Goal: Task Accomplishment & Management: Manage account settings

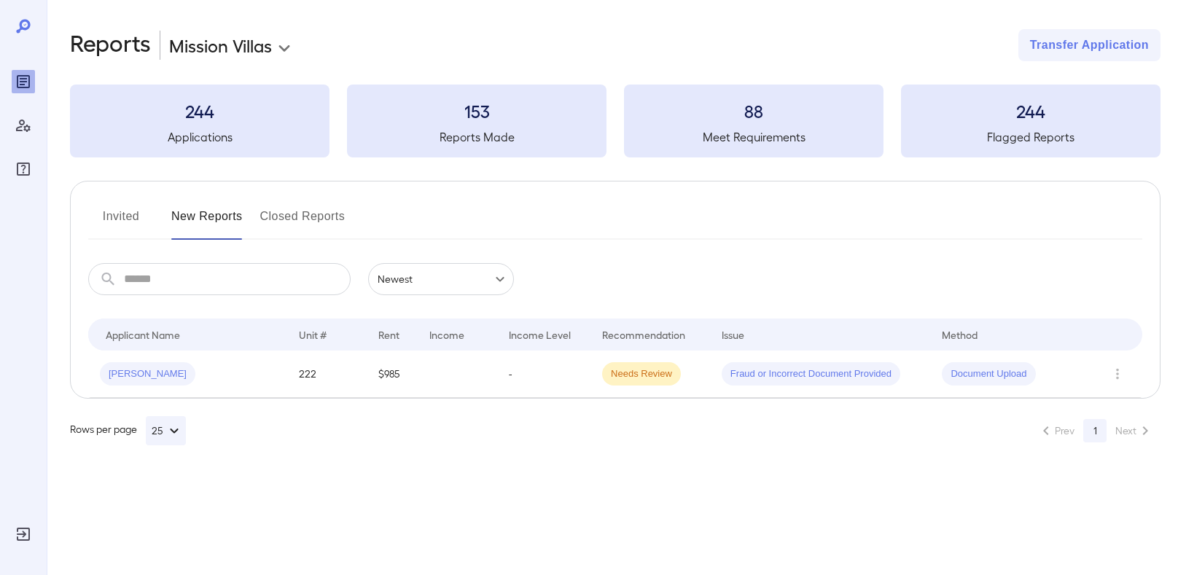
click at [248, 43] on body "**********" at bounding box center [589, 287] width 1178 height 575
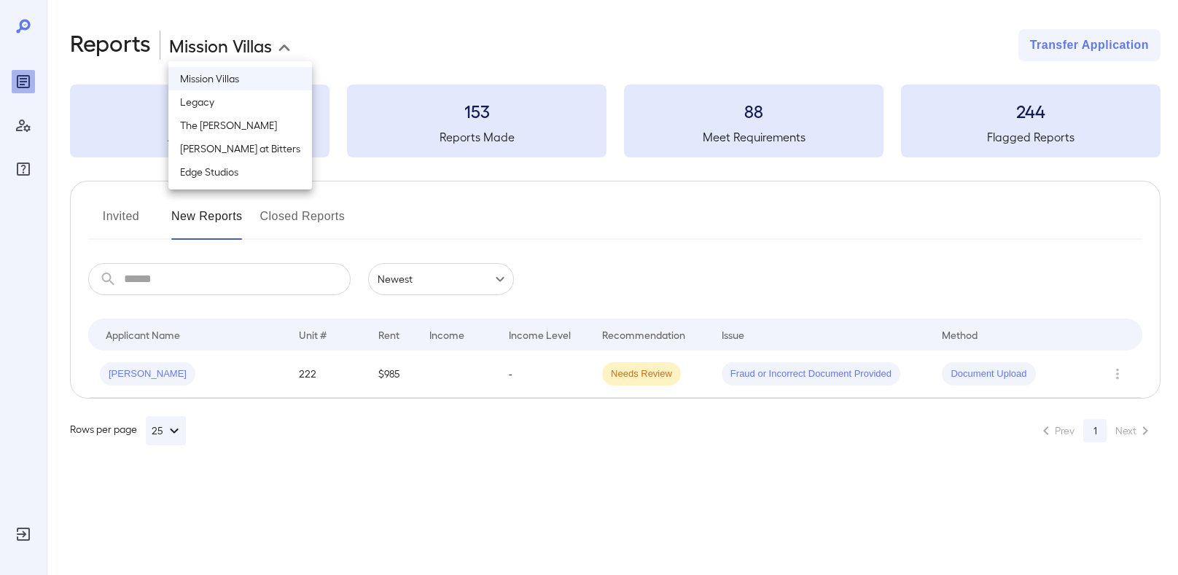
click at [215, 121] on li "The [PERSON_NAME]" at bounding box center [240, 125] width 144 height 23
type input "**********"
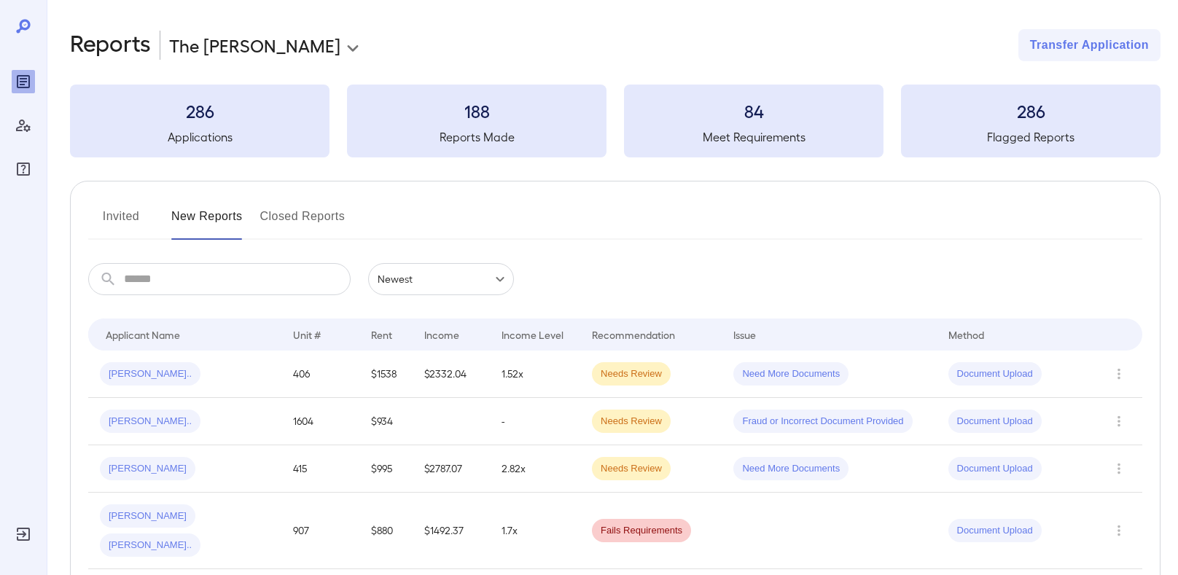
click at [118, 219] on button "Invited" at bounding box center [121, 222] width 66 height 35
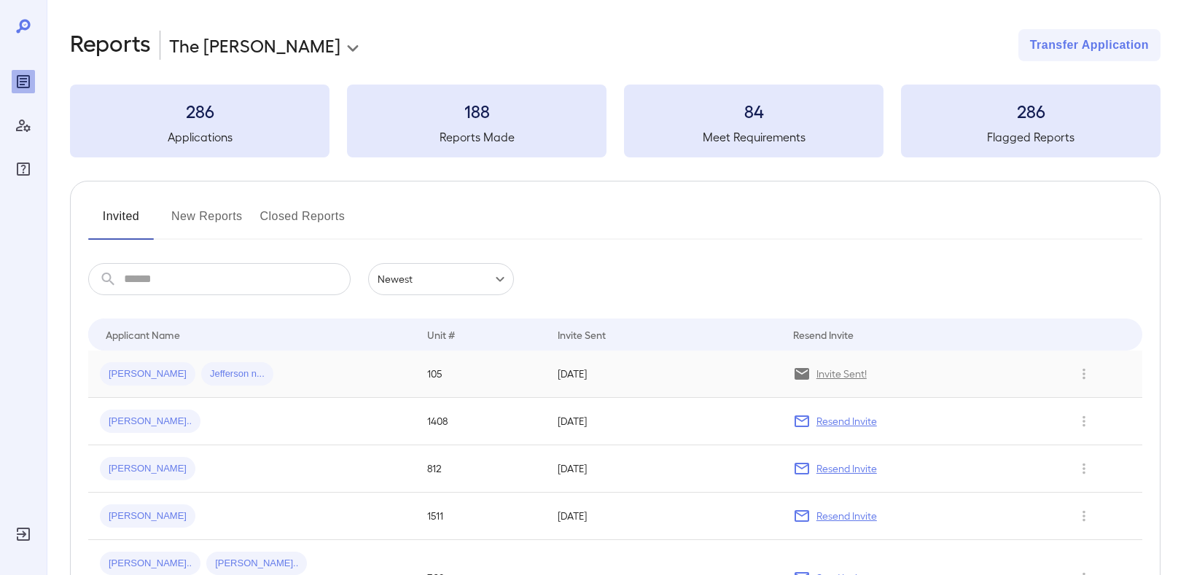
click at [357, 380] on div "[PERSON_NAME] [PERSON_NAME].." at bounding box center [252, 373] width 304 height 23
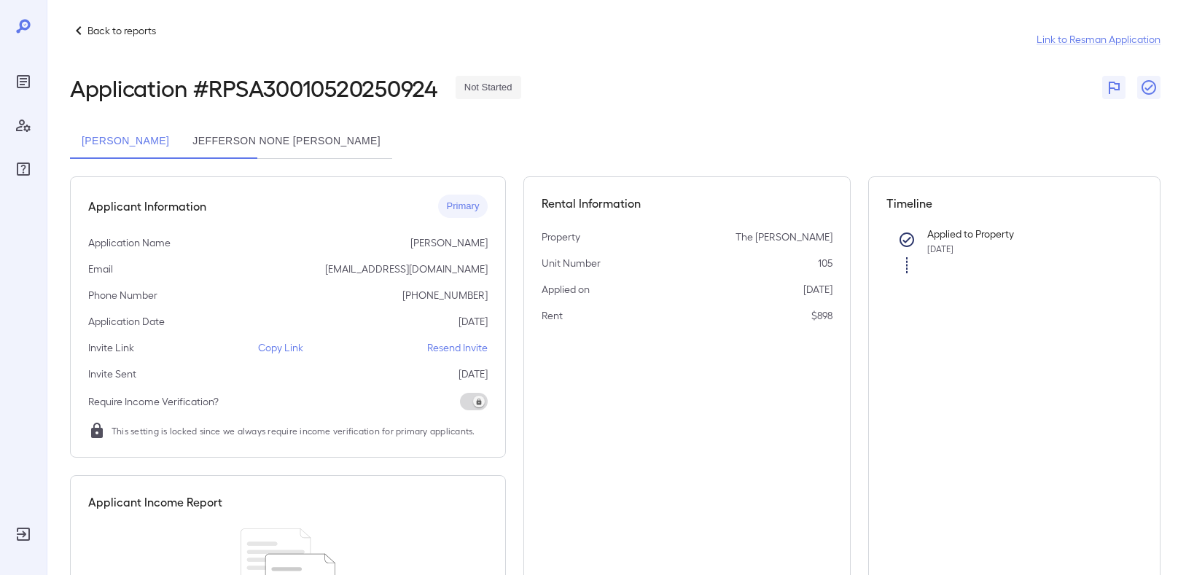
scroll to position [47, 0]
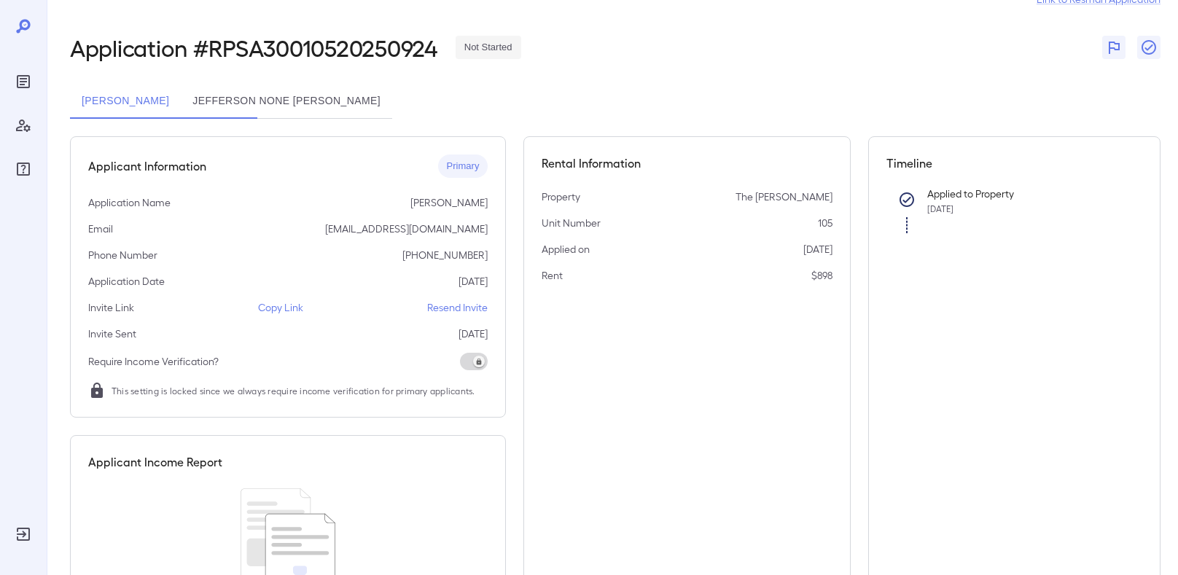
click at [285, 308] on p "Copy Link" at bounding box center [280, 307] width 45 height 15
click at [316, 101] on button "Jefferson none [PERSON_NAME]" at bounding box center [286, 101] width 211 height 35
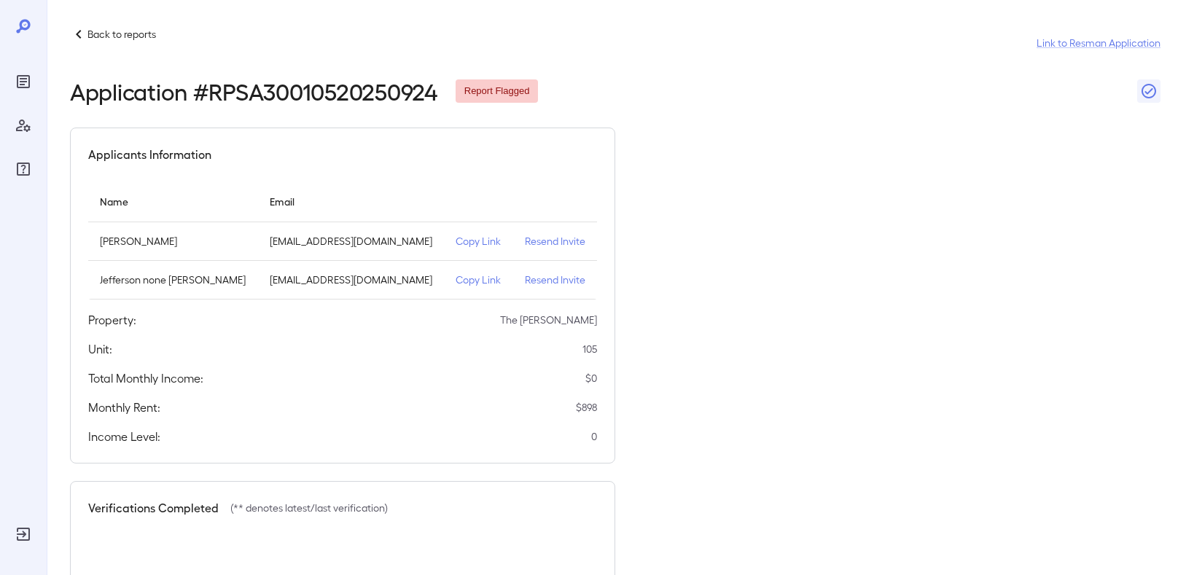
scroll to position [0, 0]
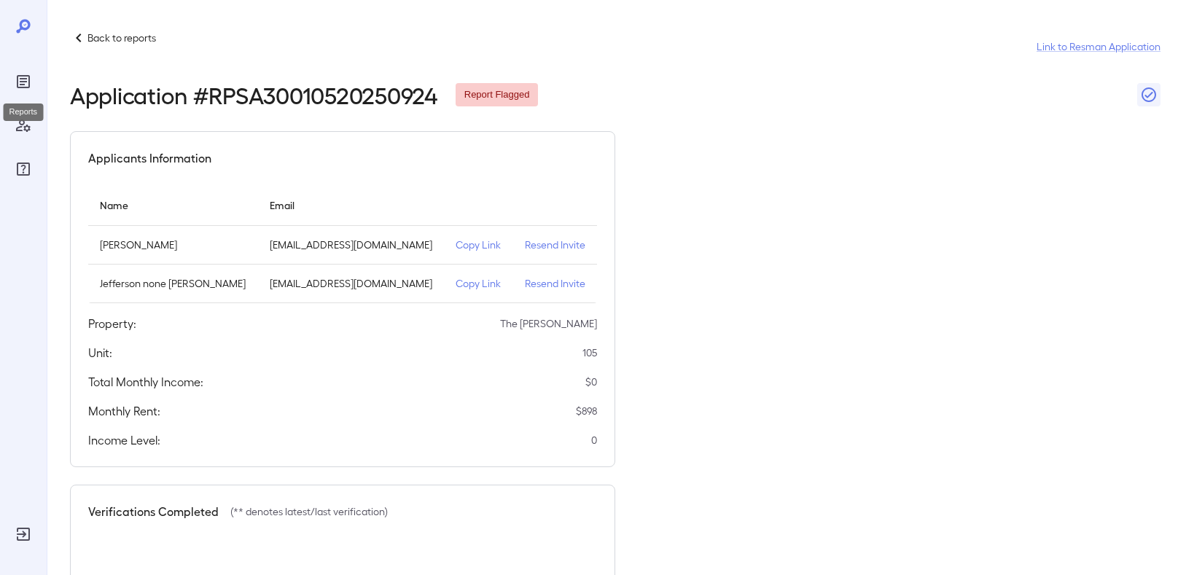
click at [20, 87] on icon "Reports" at bounding box center [23, 81] width 13 height 13
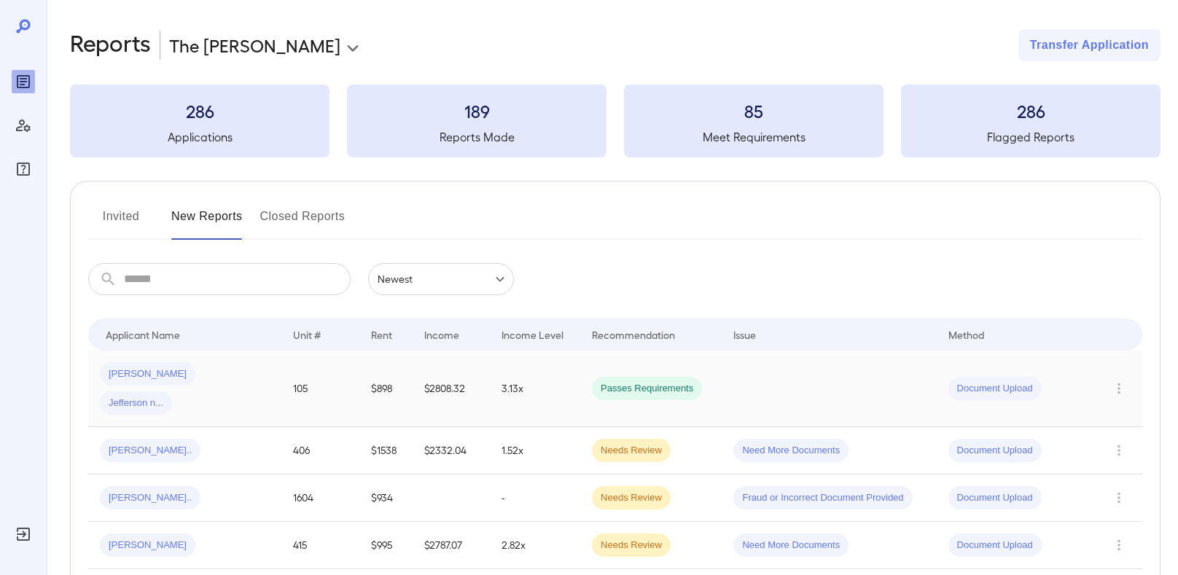
click at [717, 368] on td "Passes Requirements" at bounding box center [650, 389] width 141 height 77
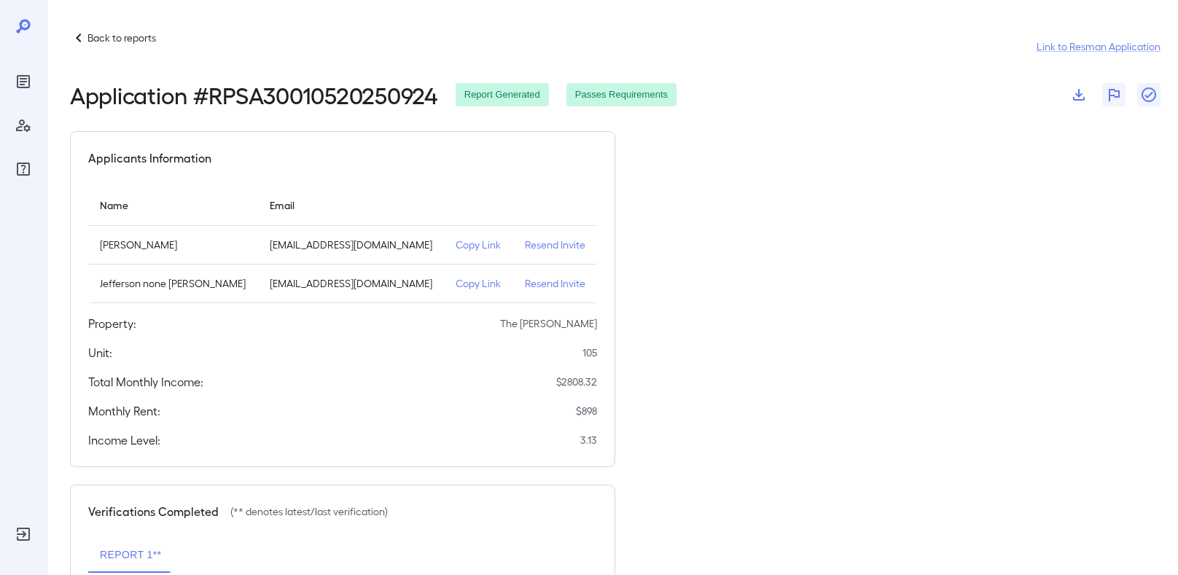
click at [1077, 95] on icon "button" at bounding box center [1079, 95] width 12 height 12
click at [1153, 96] on icon "button" at bounding box center [1148, 94] width 17 height 17
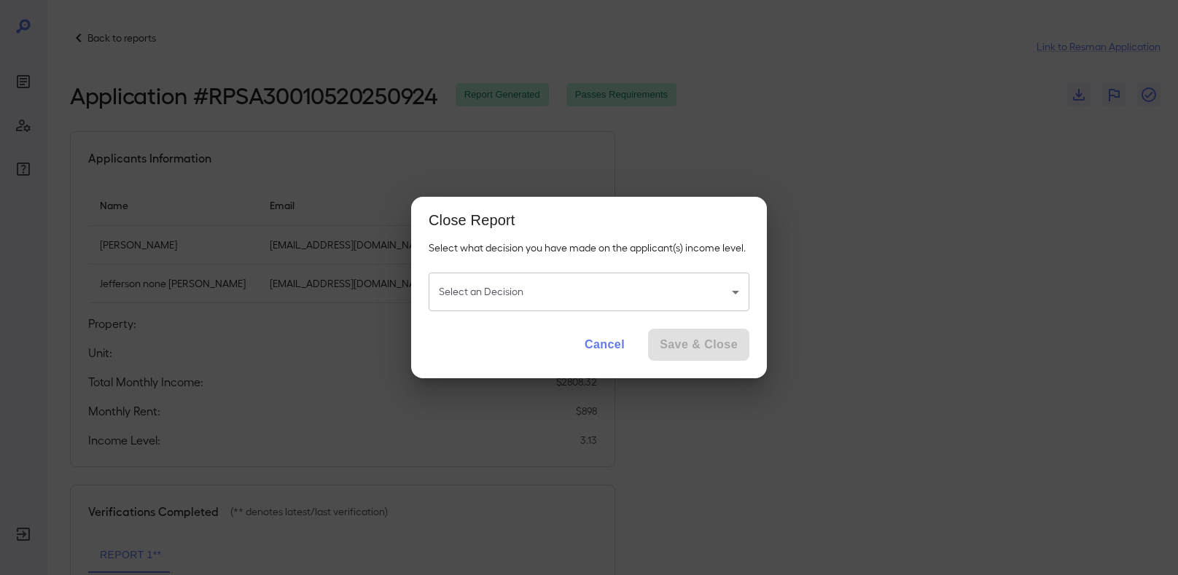
click at [520, 290] on body "Back to reports Link to Resman Application Application # RPSA30010520250924 Rep…" at bounding box center [589, 287] width 1178 height 575
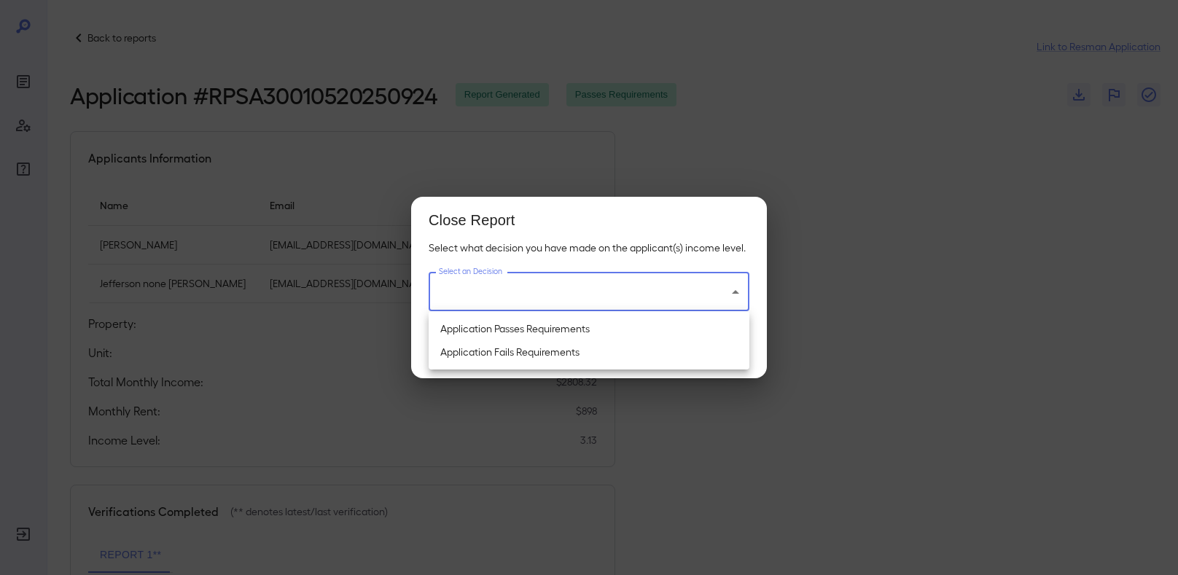
click at [515, 328] on li "Application Passes Requirements" at bounding box center [589, 328] width 321 height 23
type input "**********"
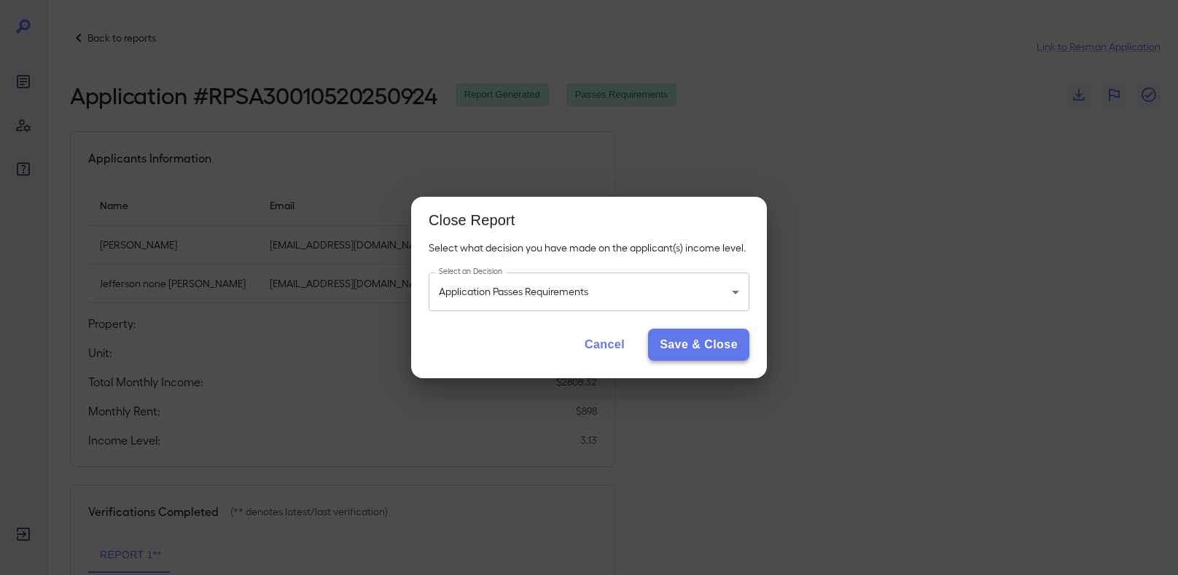
click at [719, 350] on button "Save & Close" at bounding box center [698, 345] width 101 height 32
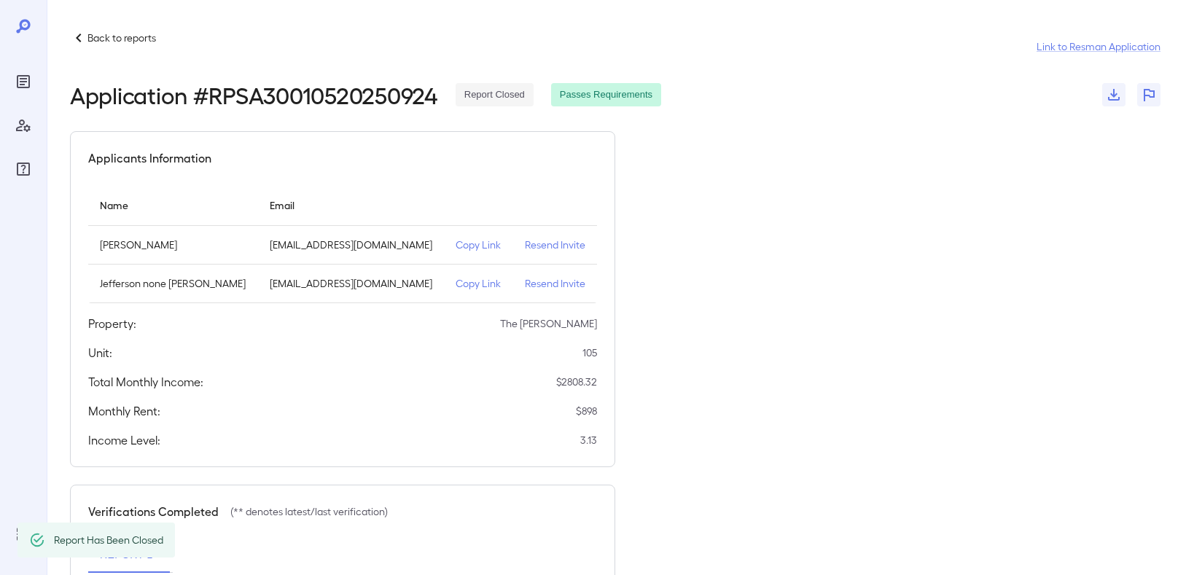
click at [99, 34] on p "Back to reports" at bounding box center [121, 38] width 69 height 15
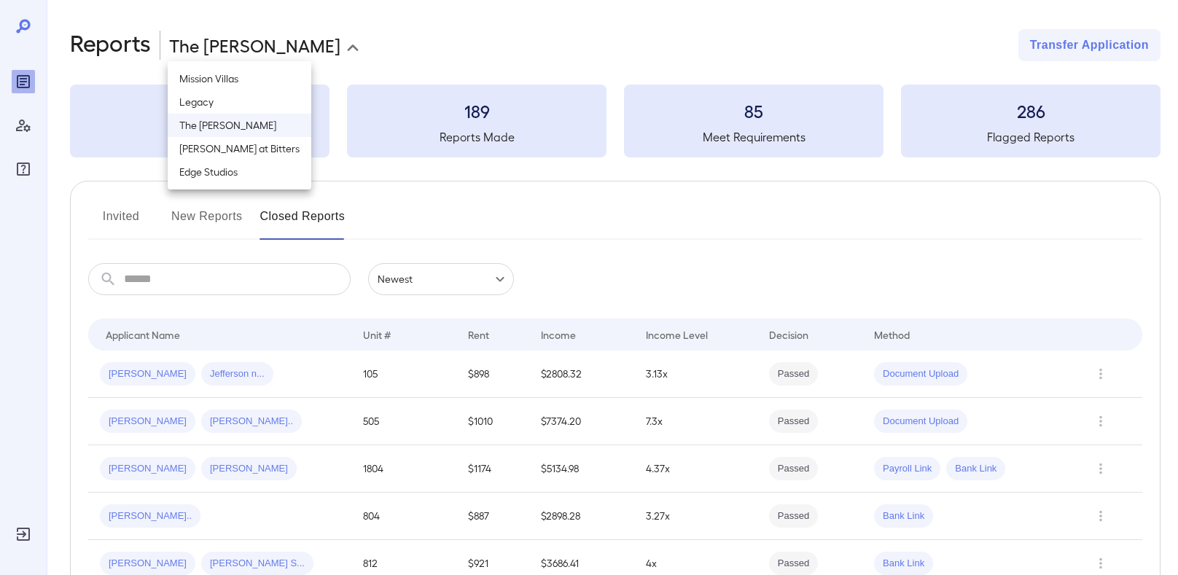
click at [276, 57] on body "**********" at bounding box center [589, 287] width 1178 height 575
click at [214, 154] on li "[PERSON_NAME] at Bitters" at bounding box center [240, 148] width 144 height 23
type input "**********"
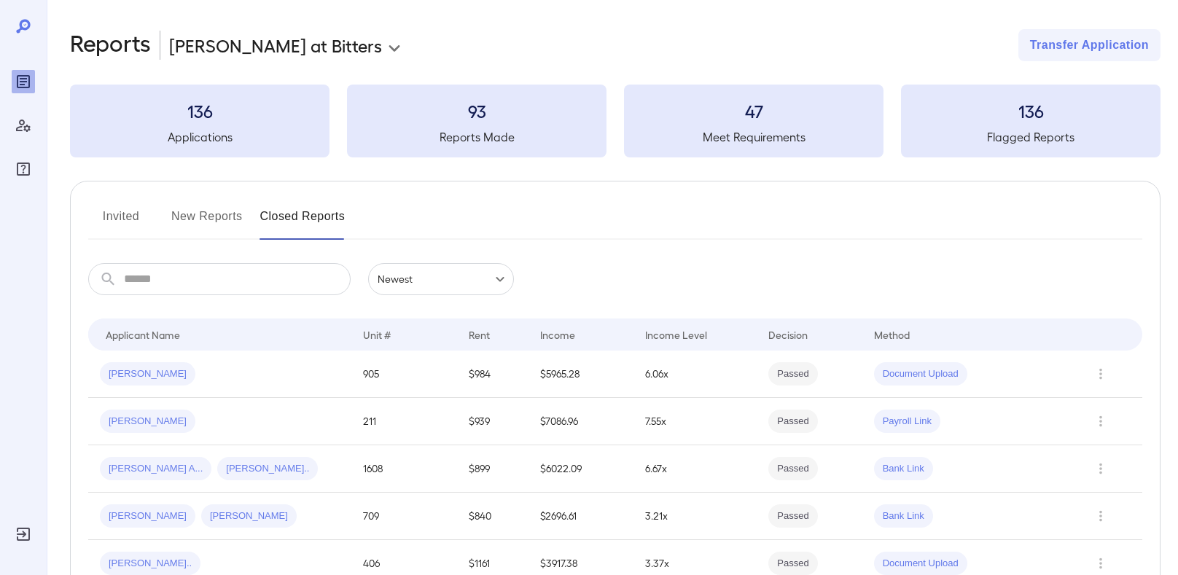
click at [223, 226] on button "New Reports" at bounding box center [206, 222] width 71 height 35
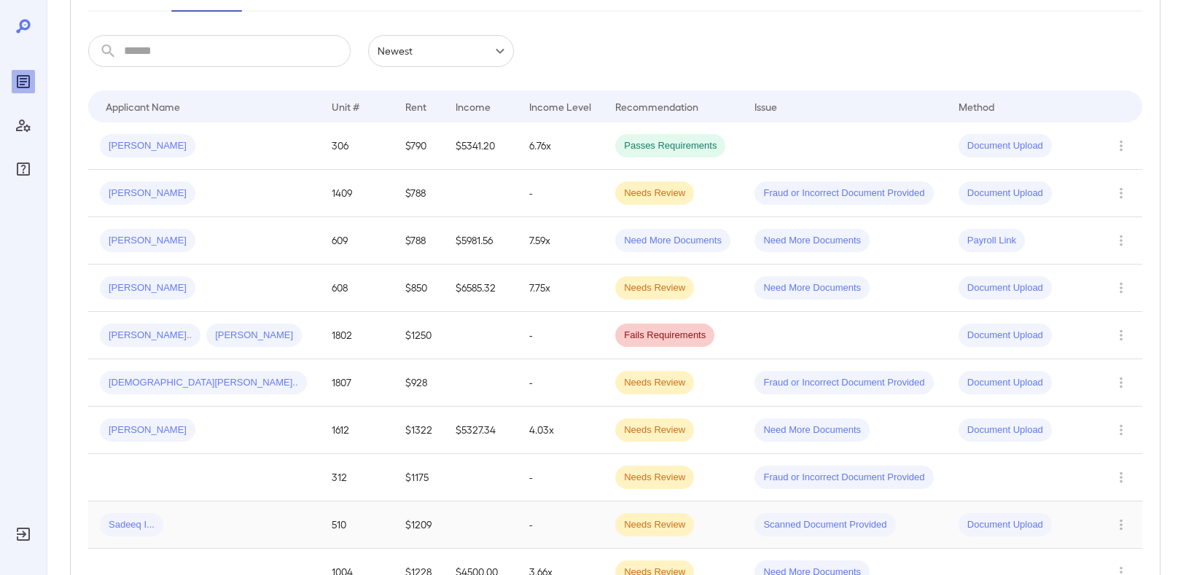
scroll to position [34, 0]
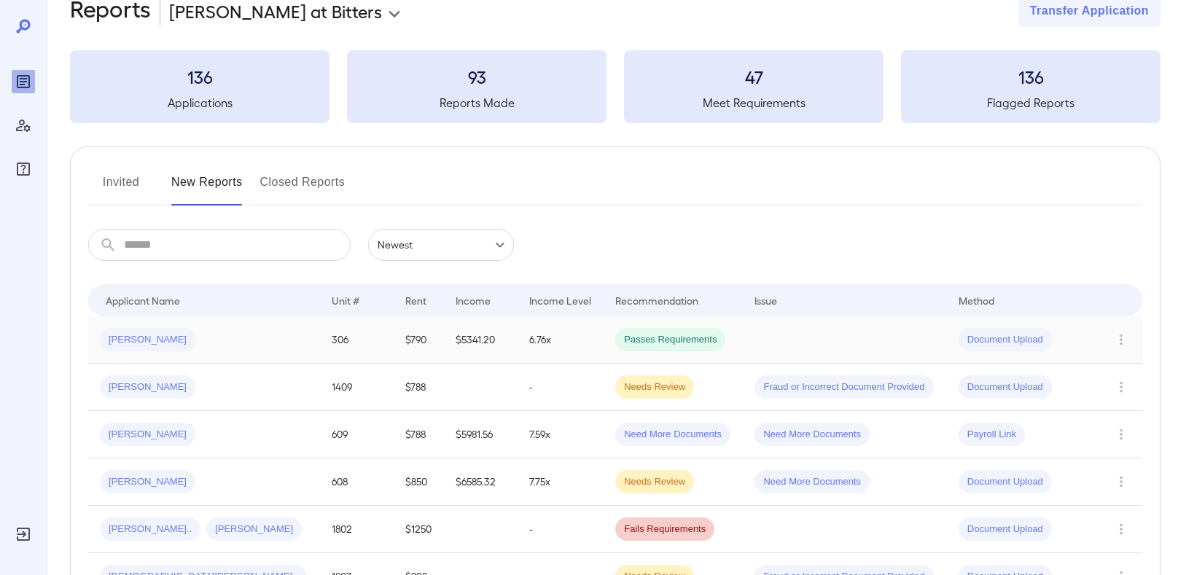
click at [138, 343] on span "[PERSON_NAME]" at bounding box center [147, 340] width 95 height 14
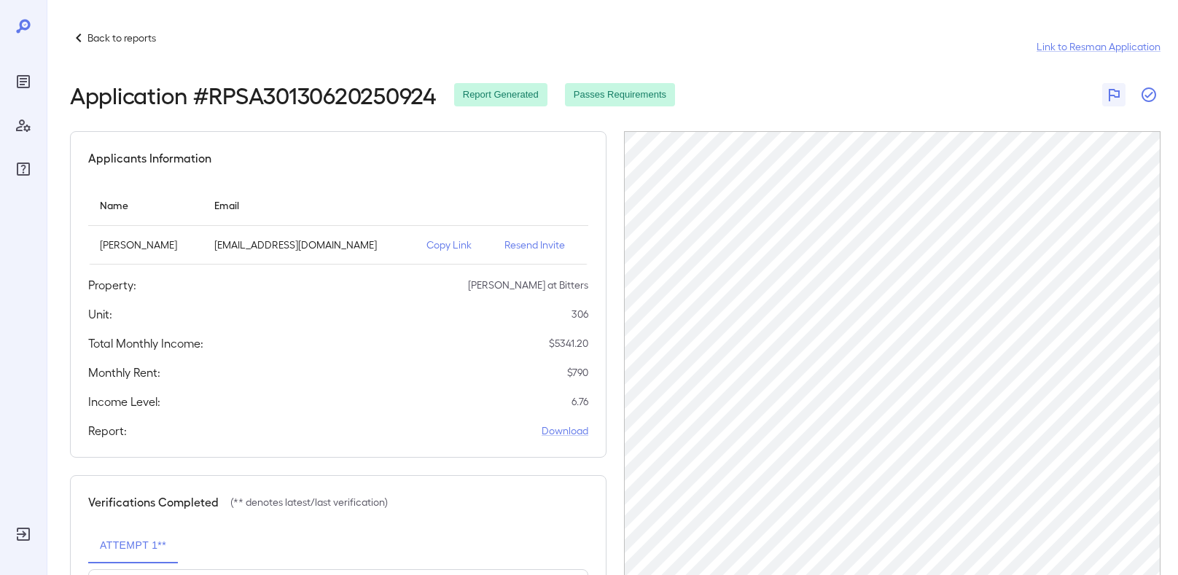
click at [1149, 103] on icon "button" at bounding box center [1148, 94] width 17 height 17
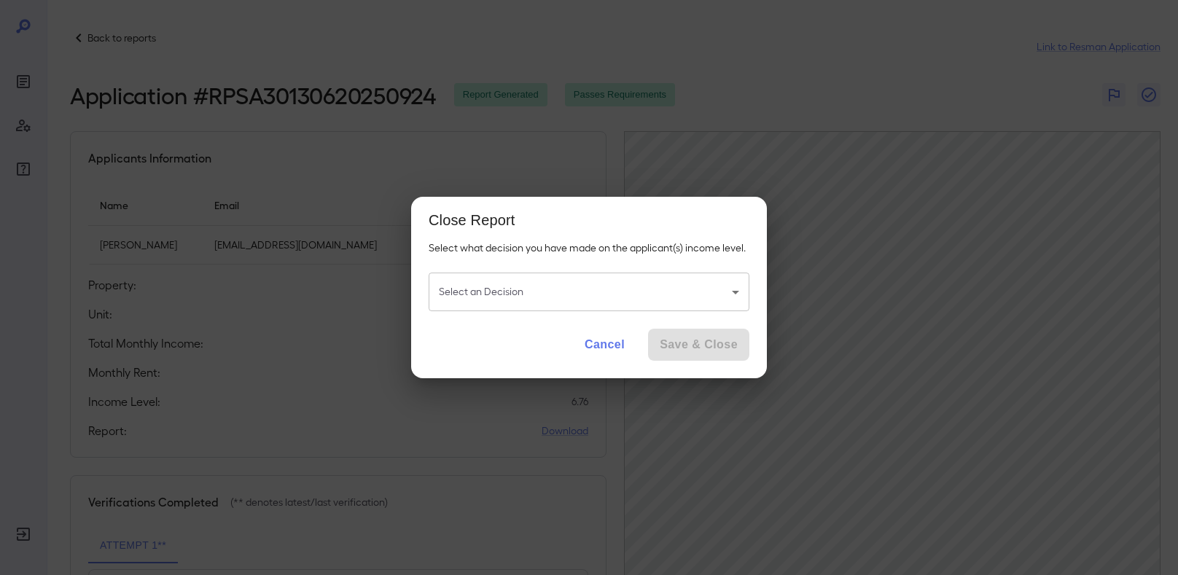
click at [543, 291] on body "Back to reports Link to Resman Application Application # RPSA30130620250924 Rep…" at bounding box center [589, 287] width 1178 height 575
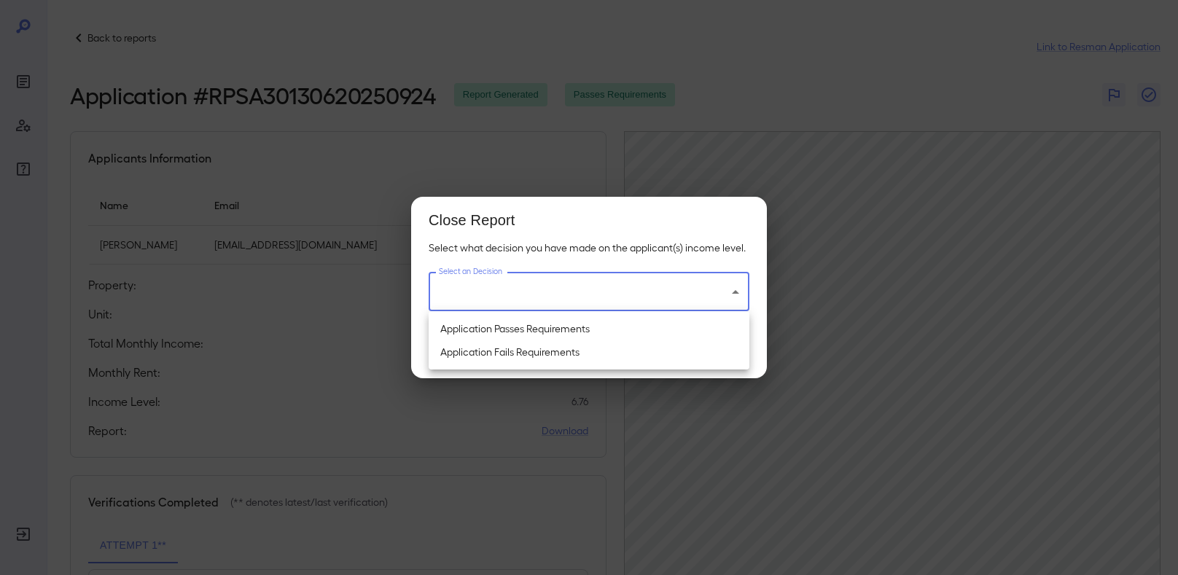
click at [510, 331] on li "Application Passes Requirements" at bounding box center [589, 328] width 321 height 23
type input "**********"
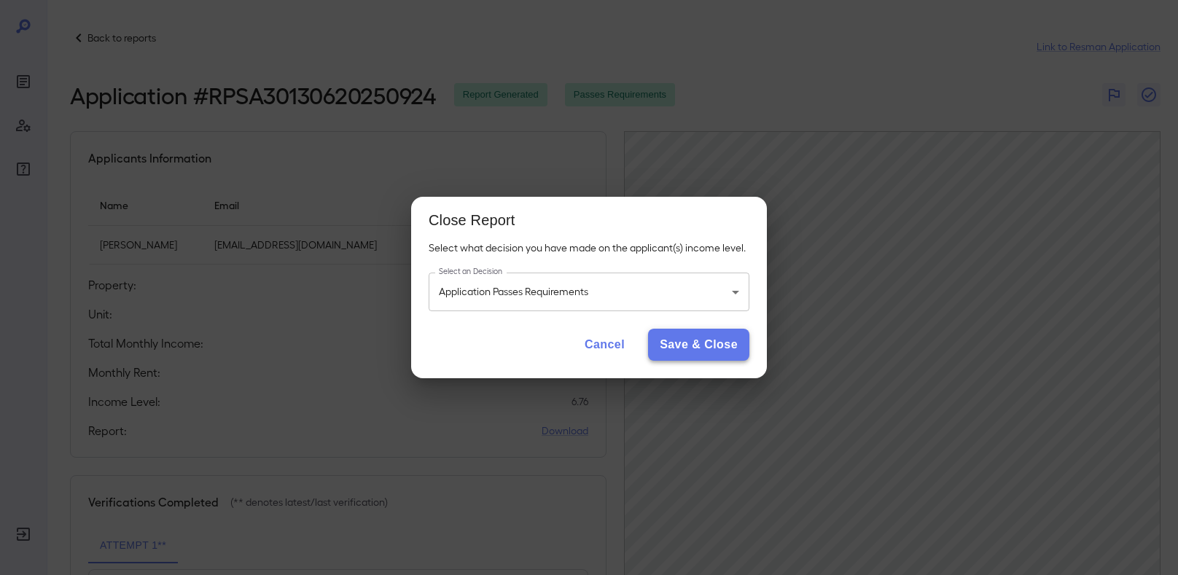
click at [711, 337] on button "Save & Close" at bounding box center [698, 345] width 101 height 32
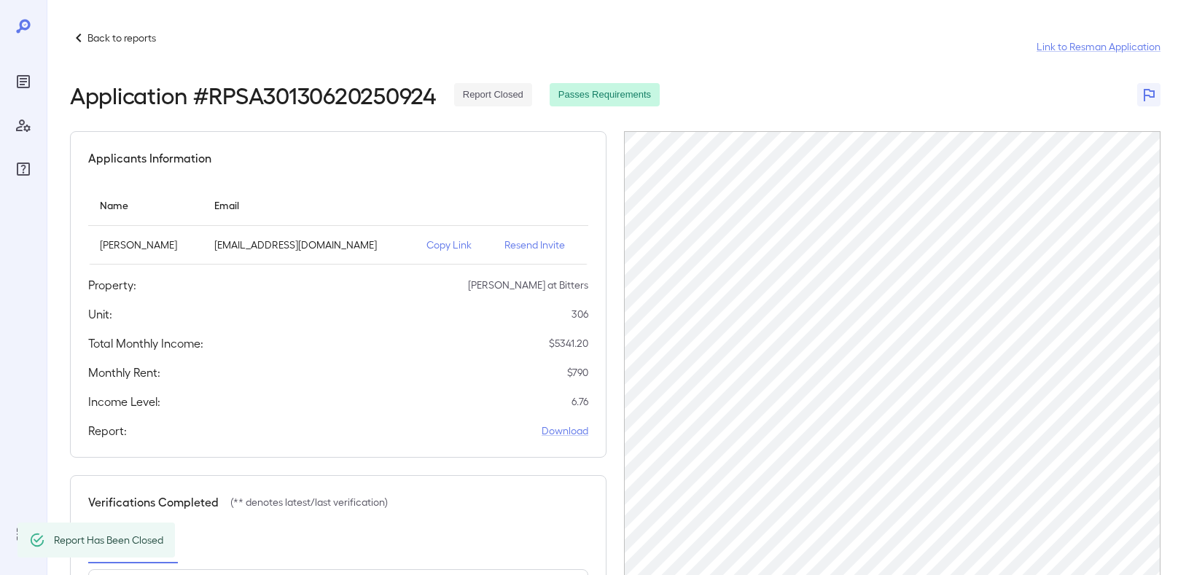
click at [124, 44] on p "Back to reports" at bounding box center [121, 38] width 69 height 15
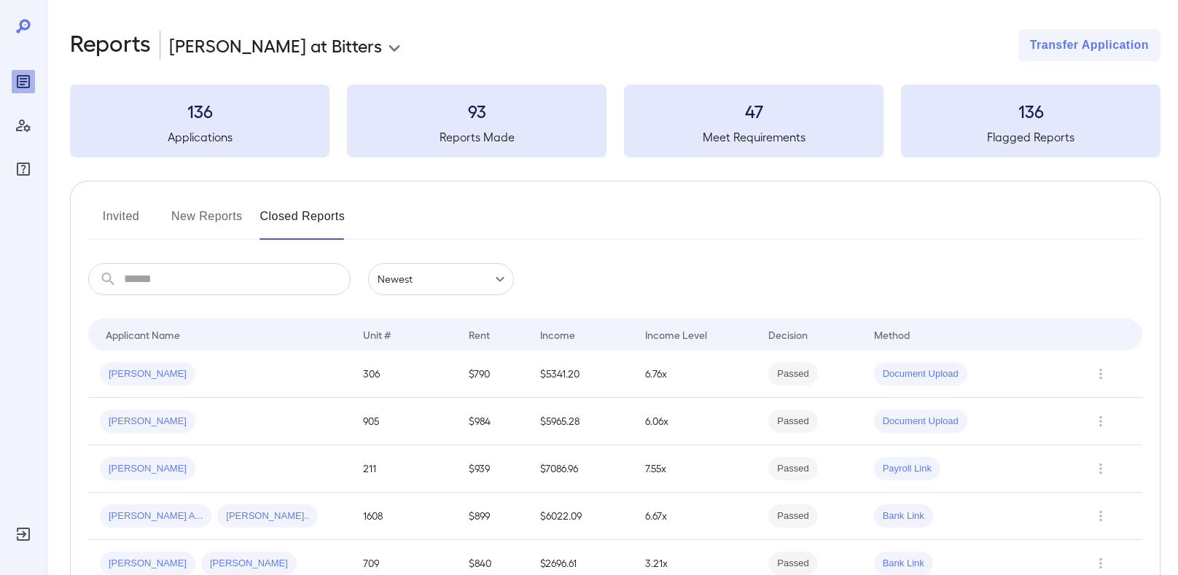
click at [128, 220] on button "Invited" at bounding box center [121, 222] width 66 height 35
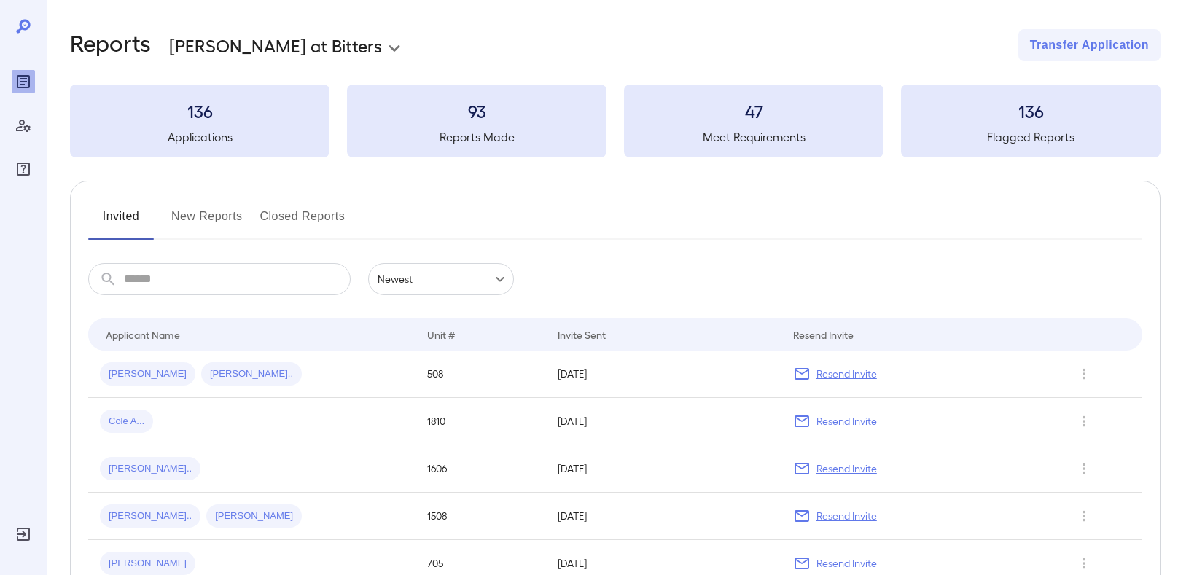
click at [207, 220] on button "New Reports" at bounding box center [206, 222] width 71 height 35
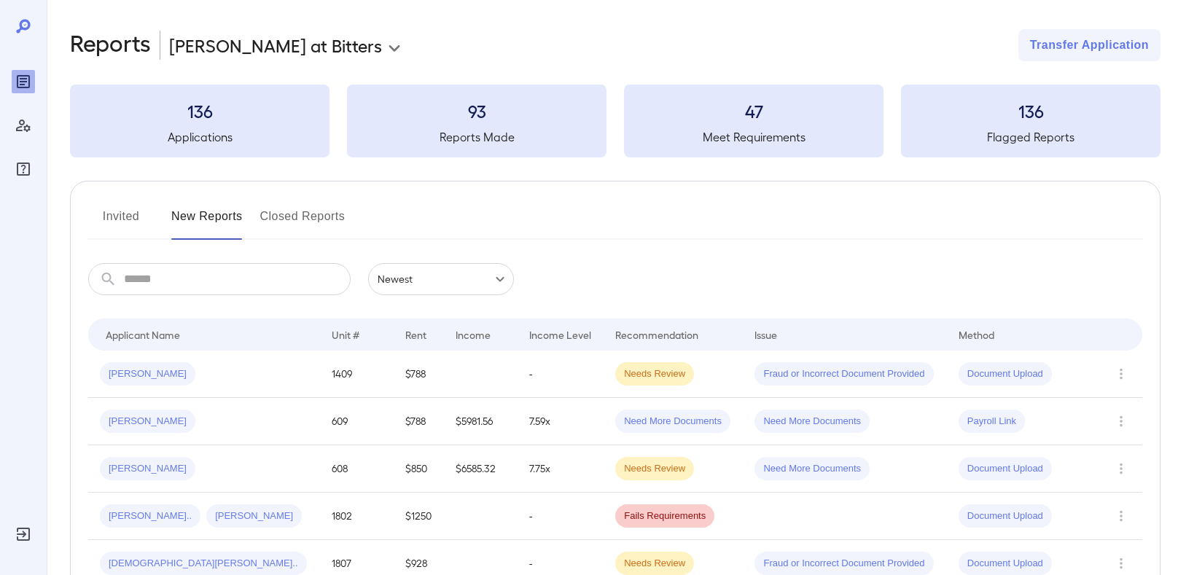
click at [315, 216] on button "Closed Reports" at bounding box center [302, 222] width 85 height 35
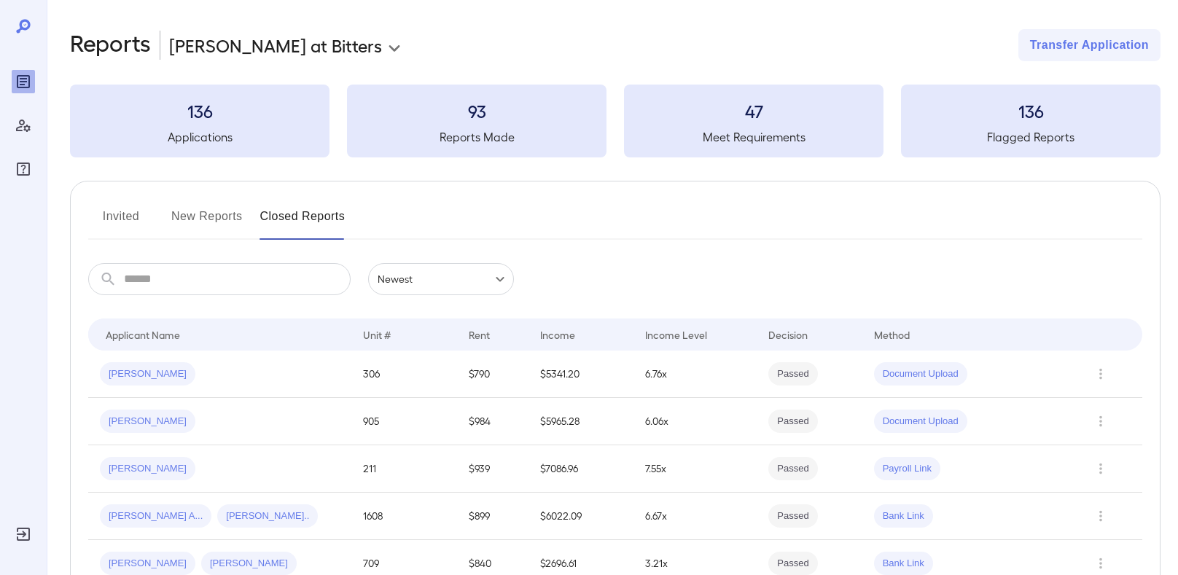
click at [216, 211] on button "New Reports" at bounding box center [206, 222] width 71 height 35
